Goal: Information Seeking & Learning: Learn about a topic

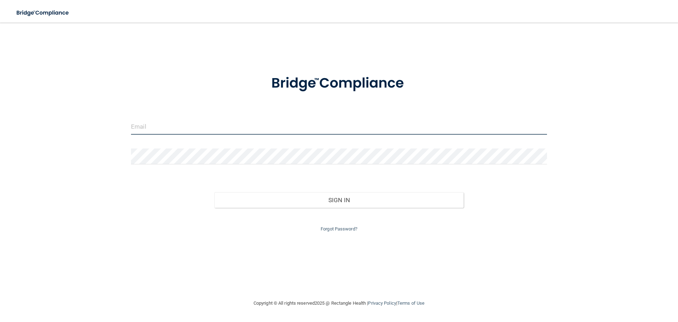
type input "[EMAIL_ADDRESS][DOMAIN_NAME]"
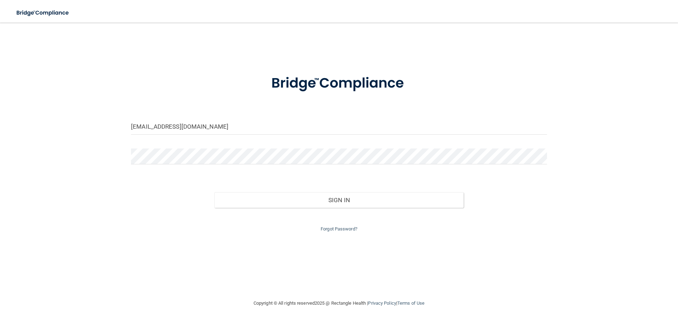
click at [363, 208] on div "Forgot Password?" at bounding box center [339, 220] width 427 height 25
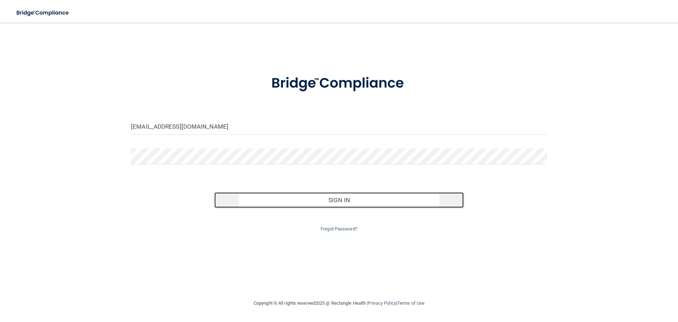
click at [356, 202] on button "Sign In" at bounding box center [339, 200] width 250 height 16
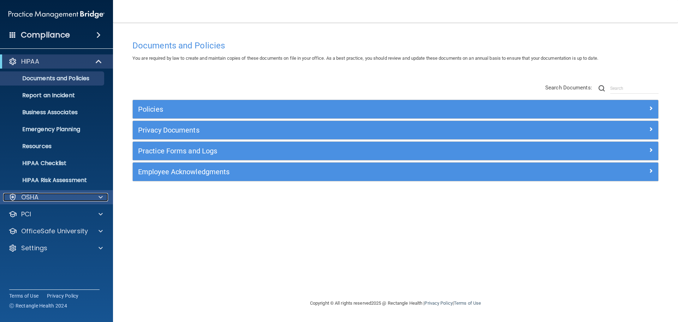
click at [22, 195] on p "OSHA" at bounding box center [30, 197] width 18 height 8
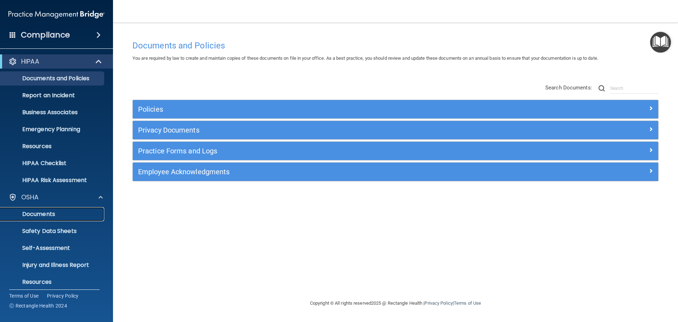
click at [35, 213] on p "Documents" at bounding box center [53, 214] width 96 height 7
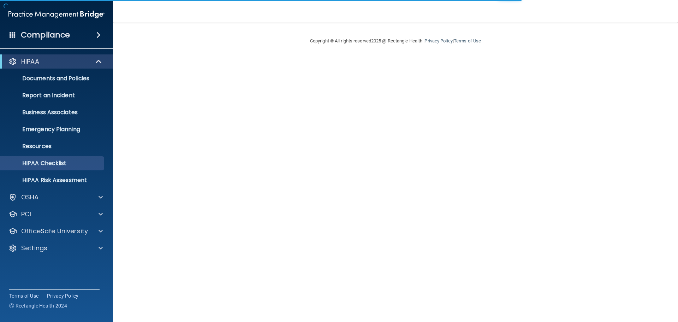
click at [63, 31] on h4 "Compliance" at bounding box center [45, 35] width 49 height 10
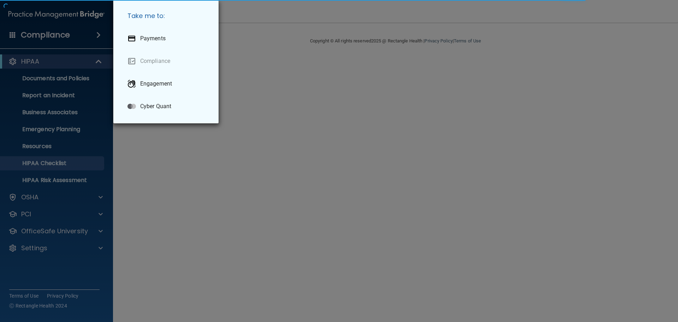
click at [233, 194] on div "Take me to: Payments Compliance Engagement Cyber Quant" at bounding box center [339, 161] width 678 height 322
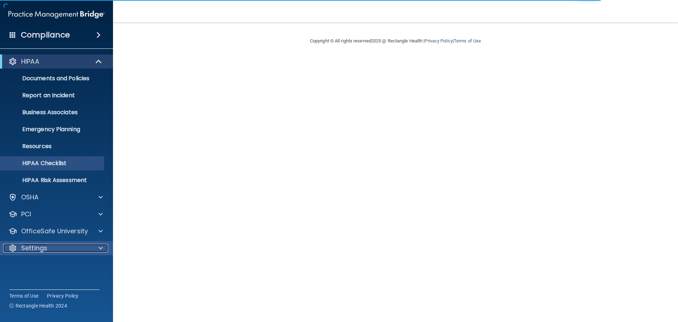
click at [47, 248] on div "Settings" at bounding box center [47, 248] width 88 height 8
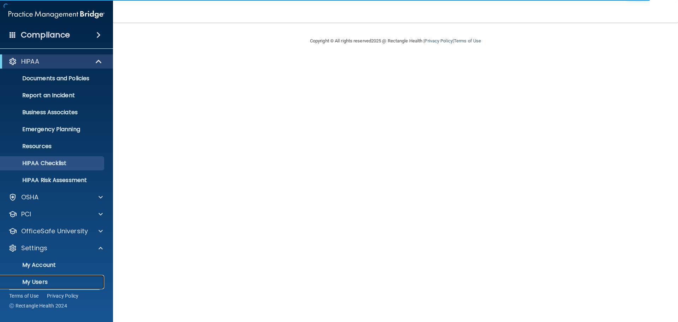
click at [57, 281] on p "My Users" at bounding box center [53, 281] width 96 height 7
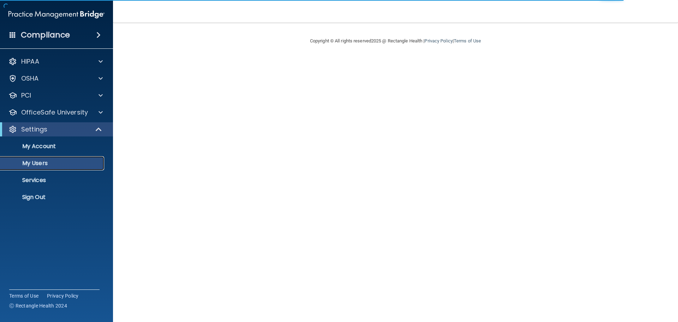
select select "20"
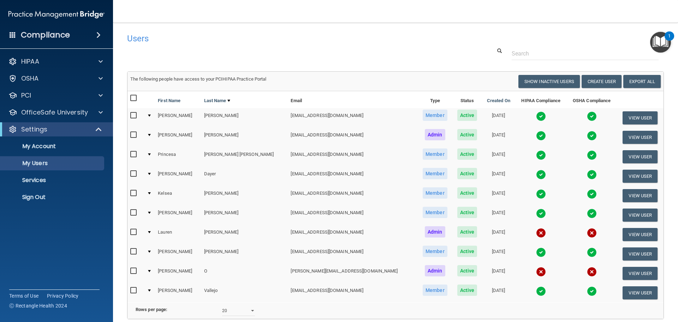
click at [536, 114] on img at bounding box center [541, 116] width 10 height 10
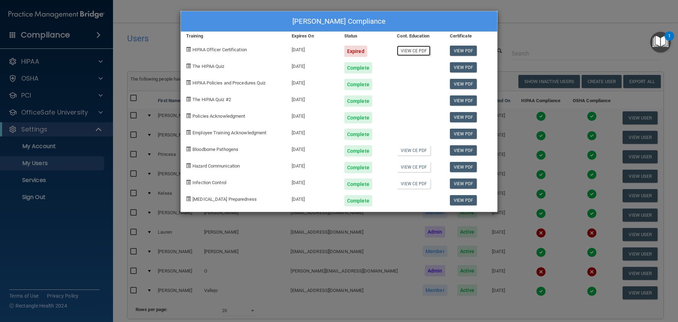
click at [420, 48] on link "View CE PDF" at bounding box center [414, 51] width 34 height 10
click at [414, 184] on link "View CE PDF" at bounding box center [414, 183] width 34 height 10
click at [419, 168] on link "View CE PDF" at bounding box center [414, 167] width 34 height 10
click at [405, 148] on link "View CE PDF" at bounding box center [414, 150] width 34 height 10
click at [553, 41] on div "[PERSON_NAME] Compliance Training Expires On Status Cont. Education Certificate…" at bounding box center [339, 161] width 678 height 322
